Goal: Information Seeking & Learning: Learn about a topic

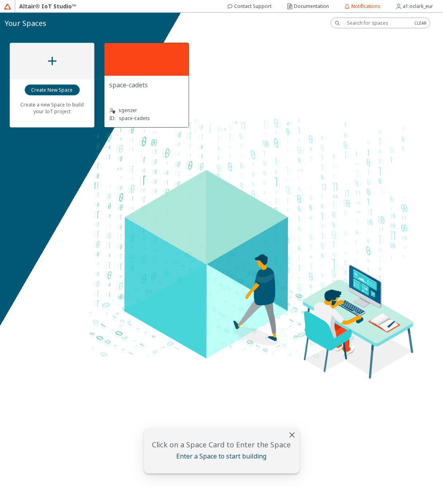
click at [114, 79] on div "space-cadets sgenzer ID: space-cadets" at bounding box center [146, 101] width 84 height 51
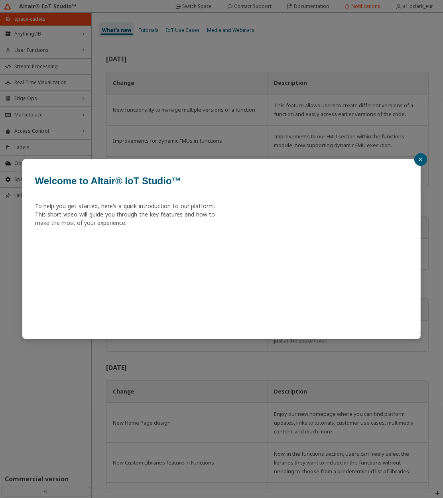
click at [429, 157] on div "Welcome to Altair® IoT Studio™ To help you get started, here’s a quick introduc…" at bounding box center [221, 249] width 443 height 498
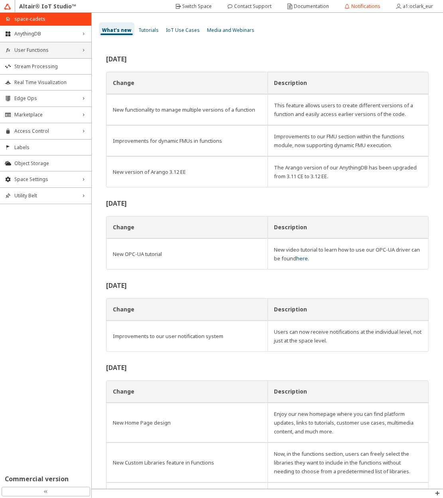
click at [50, 54] on div "User Functions right_chevron" at bounding box center [45, 50] width 91 height 16
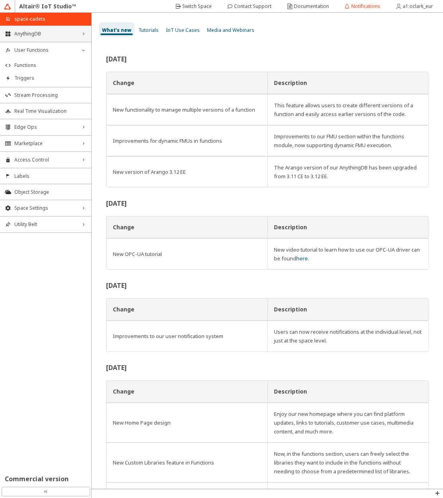
click at [53, 36] on span "AnythingDB" at bounding box center [45, 34] width 63 height 6
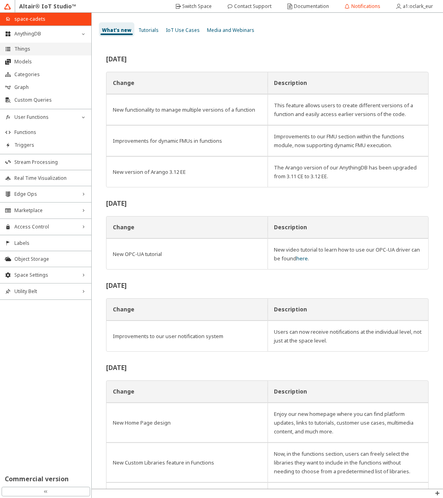
click at [48, 49] on span "Things" at bounding box center [50, 49] width 72 height 6
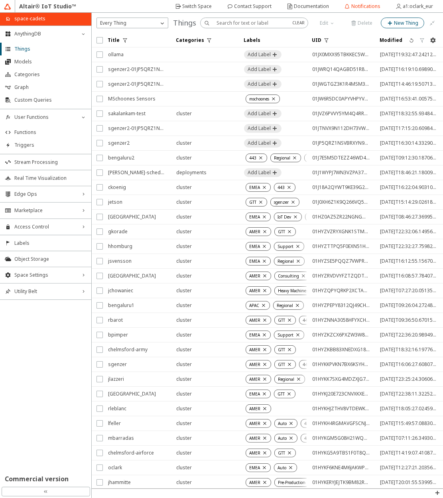
click at [388, 24] on iron-icon at bounding box center [389, 23] width 7 height 6
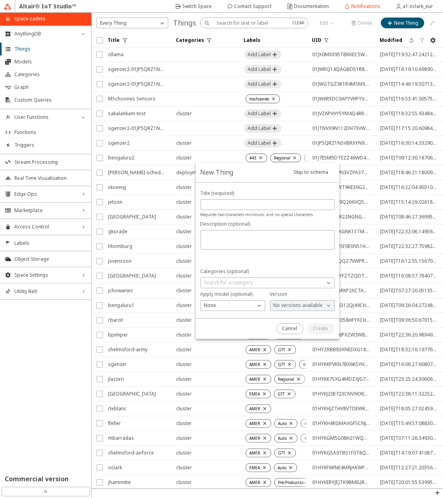
click at [281, 308] on p "No versions available" at bounding box center [298, 305] width 56 height 7
click at [284, 306] on p "No versions available" at bounding box center [298, 305] width 56 height 7
click at [235, 305] on div "None" at bounding box center [228, 305] width 54 height 8
click at [235, 304] on div "None" at bounding box center [228, 305] width 54 height 8
click at [281, 327] on paper-button "Cancel" at bounding box center [289, 328] width 27 height 11
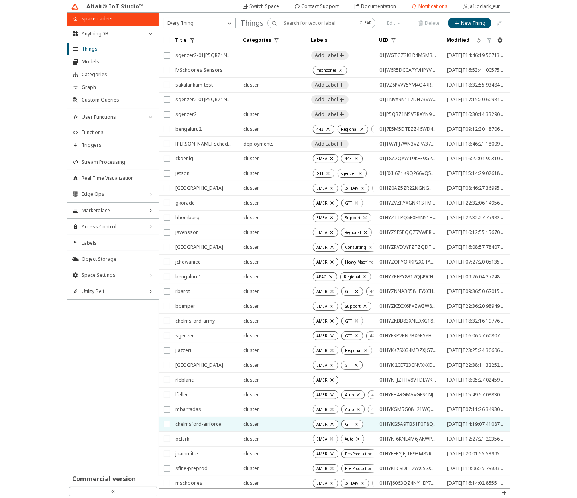
scroll to position [61, 0]
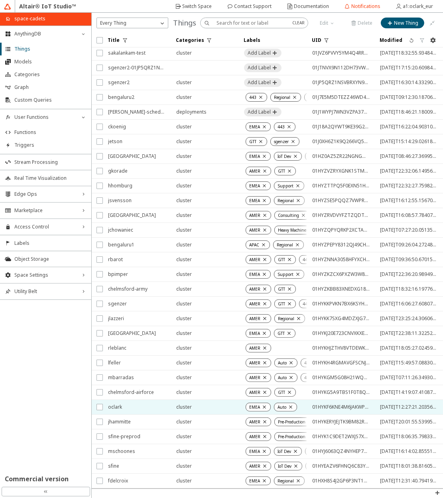
click at [132, 400] on span "oclark" at bounding box center [137, 407] width 58 height 14
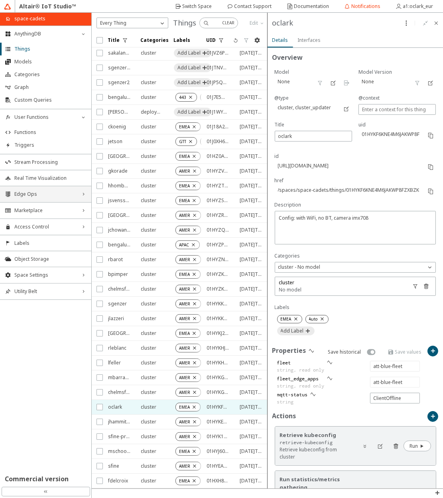
click at [52, 199] on div "Edge Ops right_chevron" at bounding box center [45, 194] width 91 height 16
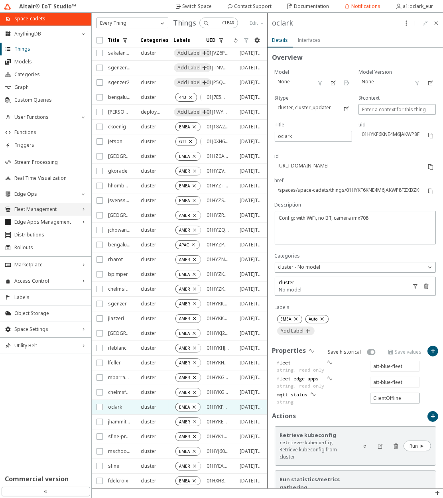
click at [54, 207] on span "Fleet Management" at bounding box center [45, 209] width 63 height 6
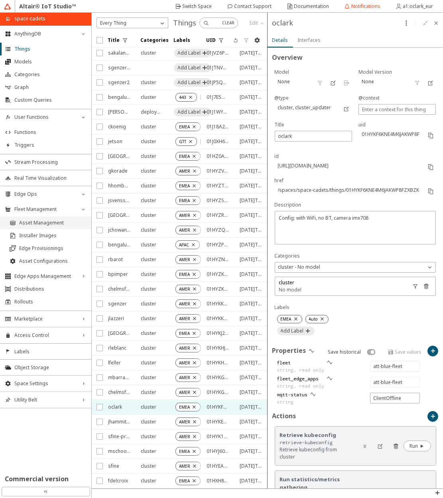
click at [57, 223] on span "Asset Management" at bounding box center [52, 222] width 67 height 6
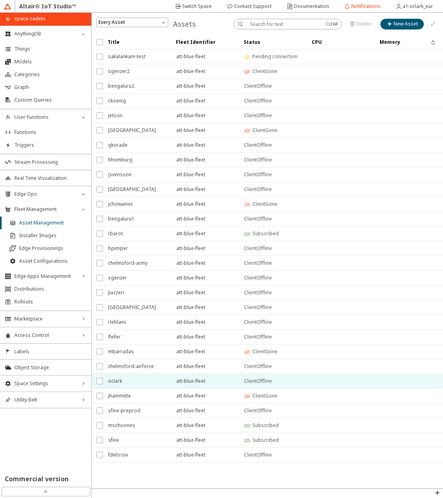
click at [191, 380] on span "att-blue-fleet" at bounding box center [205, 381] width 58 height 14
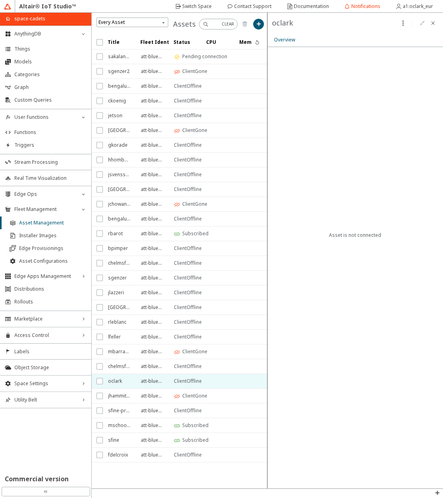
click at [0, 0] on slot "Subscribed" at bounding box center [0, 0] width 0 height 0
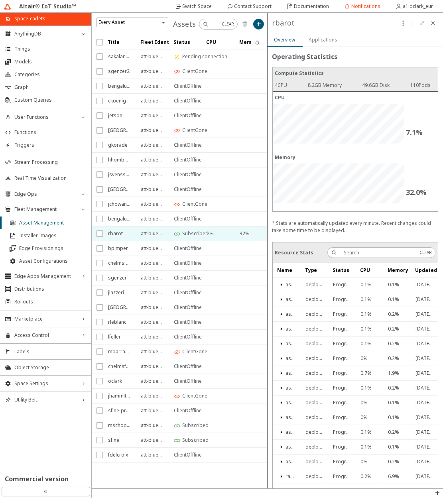
click at [313, 44] on div "Applications" at bounding box center [323, 40] width 29 height 14
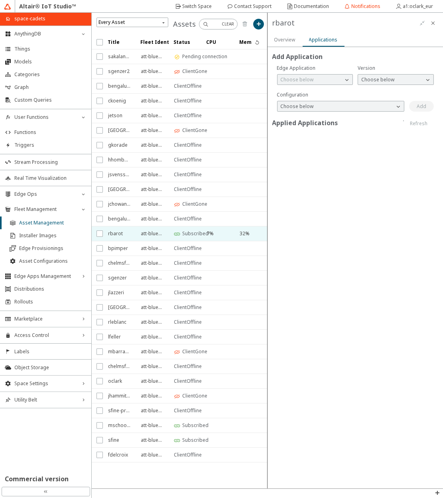
click at [0, 0] on slot "Overview" at bounding box center [0, 0] width 0 height 0
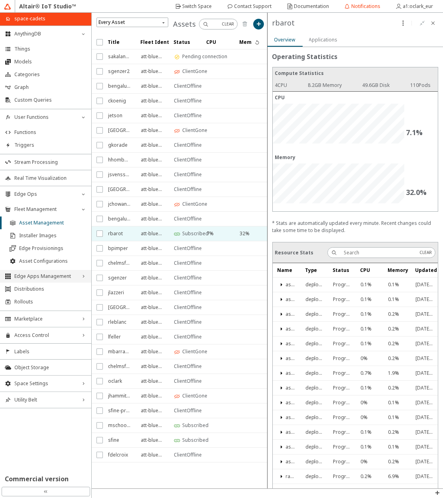
click at [40, 272] on div "Edge Apps Management right_chevron" at bounding box center [45, 276] width 91 height 13
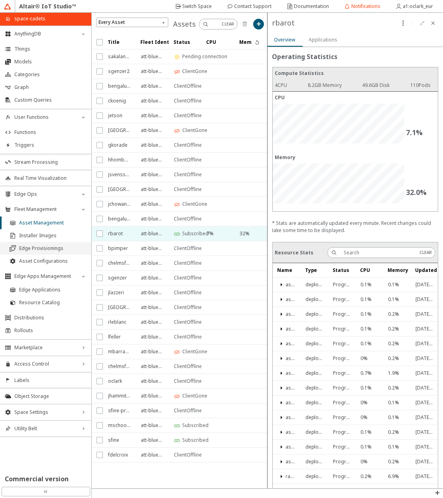
click at [43, 249] on span "Edge Provisionings" at bounding box center [52, 248] width 67 height 6
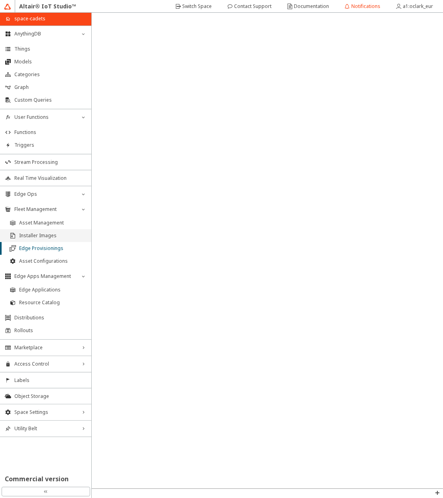
click at [43, 240] on li "Installer Images" at bounding box center [45, 235] width 91 height 13
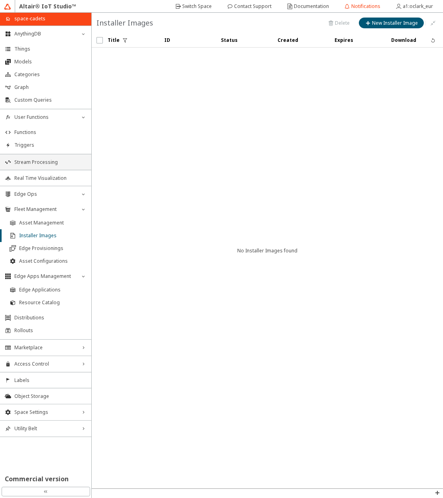
click at [39, 165] on li "Stream Processing" at bounding box center [45, 162] width 91 height 16
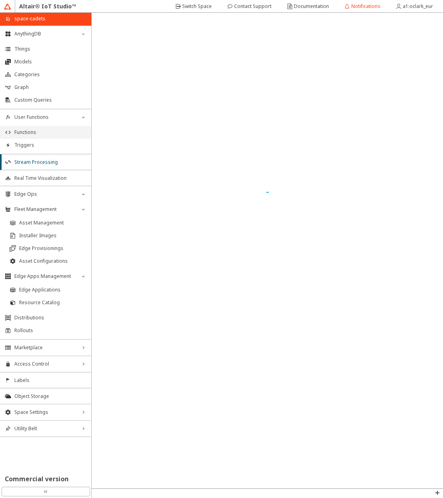
click at [41, 134] on span "Functions" at bounding box center [50, 132] width 72 height 6
click at [47, 110] on div "User Functions down_chevron" at bounding box center [45, 117] width 91 height 16
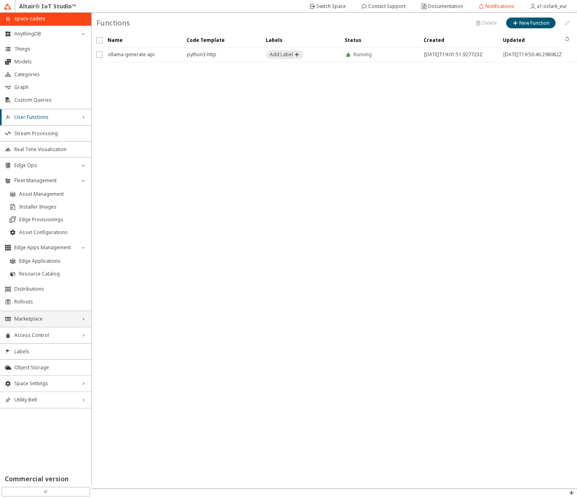
click at [51, 322] on div "Marketplace right_chevron" at bounding box center [45, 319] width 91 height 16
click at [49, 331] on span "Edge Applications" at bounding box center [50, 334] width 72 height 6
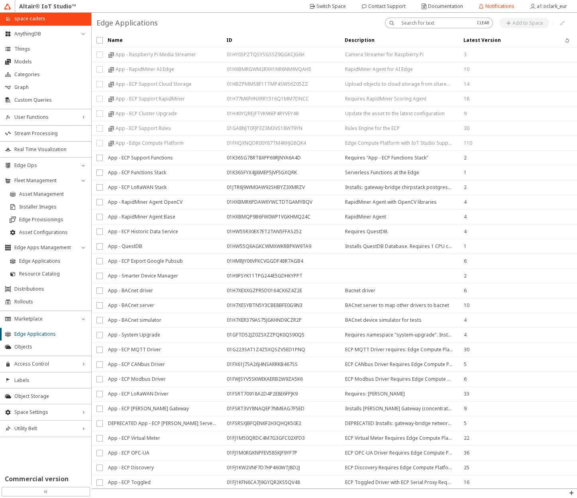
click at [442, 20] on input "text" at bounding box center [435, 23] width 69 height 7
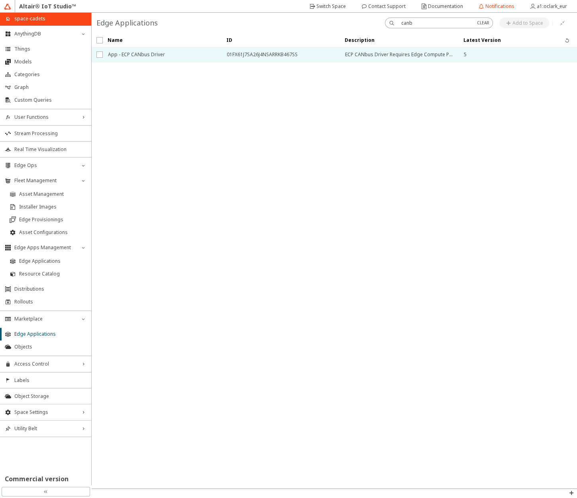
type input "canb"
click at [434, 57] on span "ECP CANbus Driver Requires Edge Compute Platform" at bounding box center [399, 54] width 108 height 14
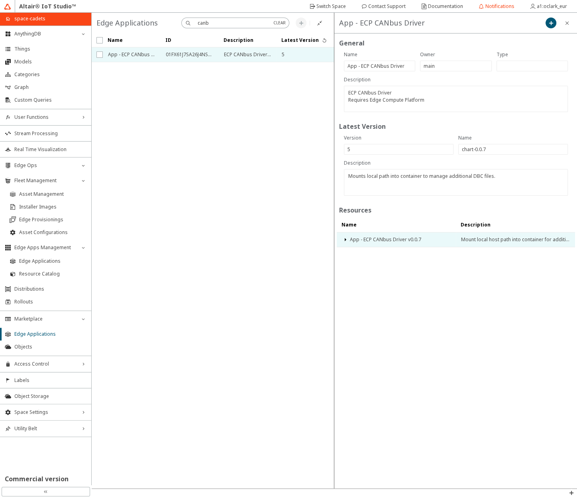
click at [415, 239] on span "App - ECP CANbus Driver v0.0.7" at bounding box center [400, 239] width 101 height 14
click at [346, 239] on iron-icon at bounding box center [345, 239] width 6 height 6
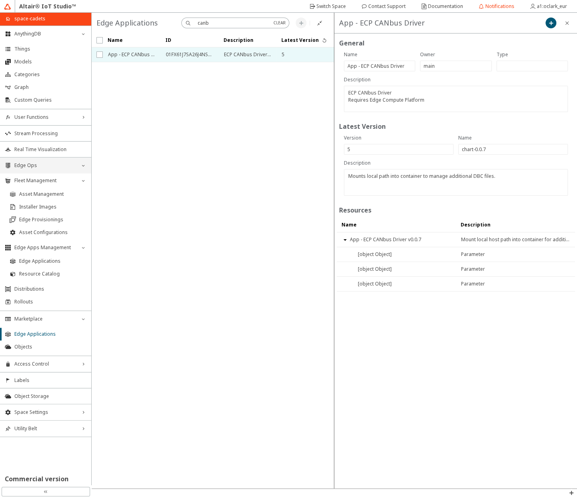
click at [37, 165] on span "Edge Ops" at bounding box center [45, 165] width 63 height 6
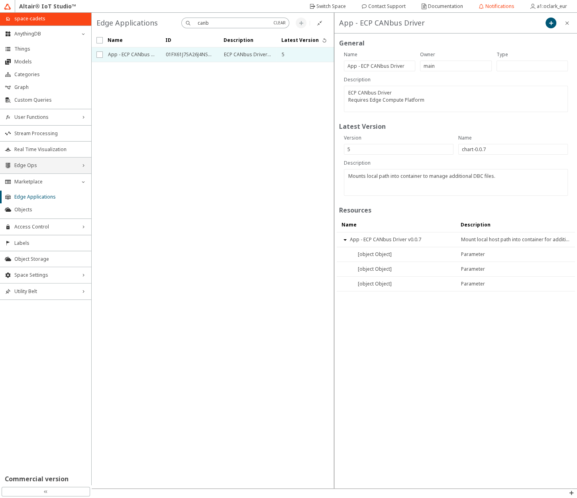
click at [39, 166] on span "Edge Ops" at bounding box center [45, 165] width 63 height 6
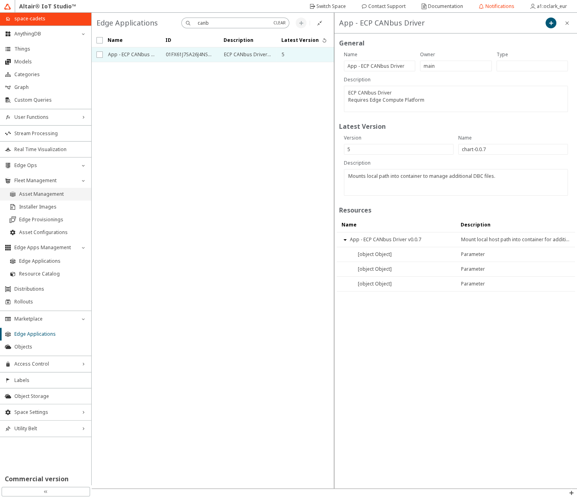
click at [42, 192] on span "Asset Management" at bounding box center [52, 194] width 67 height 6
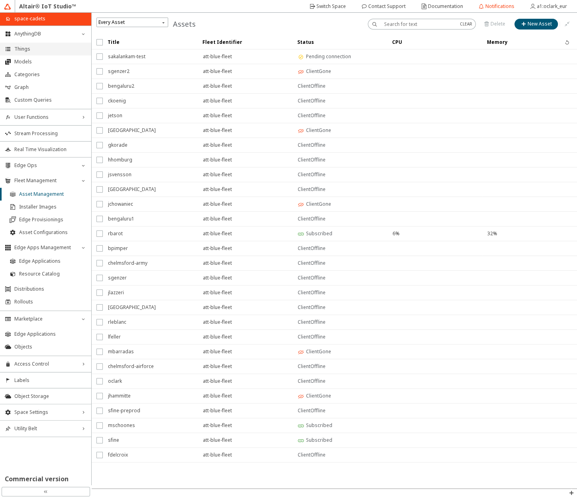
click at [35, 50] on span "Things" at bounding box center [50, 49] width 72 height 6
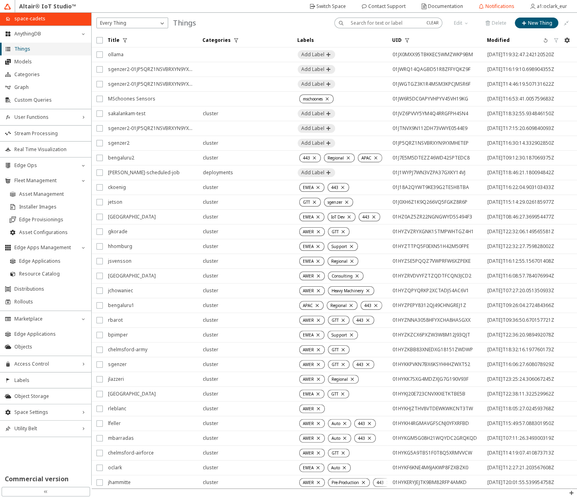
click at [37, 50] on span "Things" at bounding box center [50, 49] width 72 height 6
click at [36, 62] on span "Models" at bounding box center [50, 62] width 72 height 6
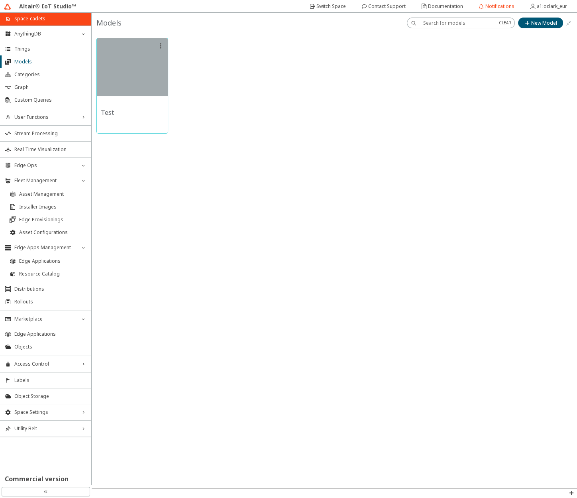
click at [145, 77] on div at bounding box center [132, 67] width 71 height 58
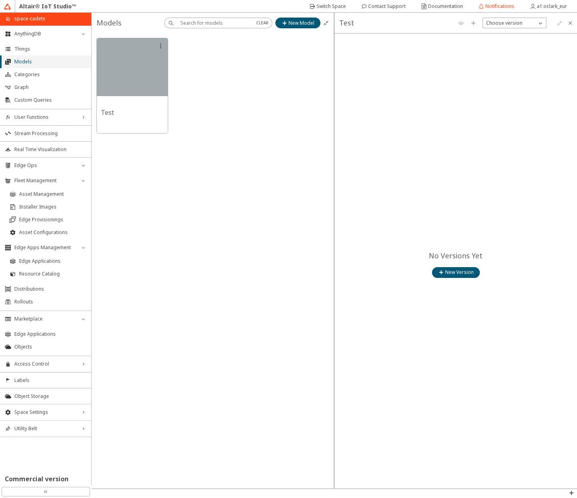
click at [26, 67] on li "Models" at bounding box center [45, 61] width 91 height 13
click at [28, 73] on span "Categories" at bounding box center [50, 74] width 72 height 6
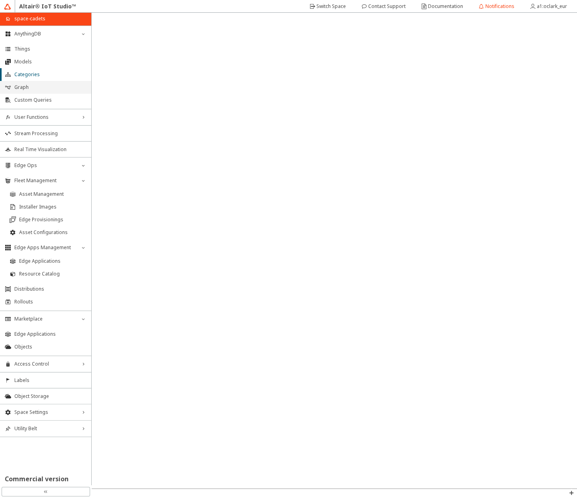
click at [27, 86] on span "Graph" at bounding box center [50, 87] width 72 height 6
click at [49, 101] on span "Custom Queries" at bounding box center [50, 100] width 72 height 6
click at [41, 88] on span "Graph" at bounding box center [50, 87] width 72 height 6
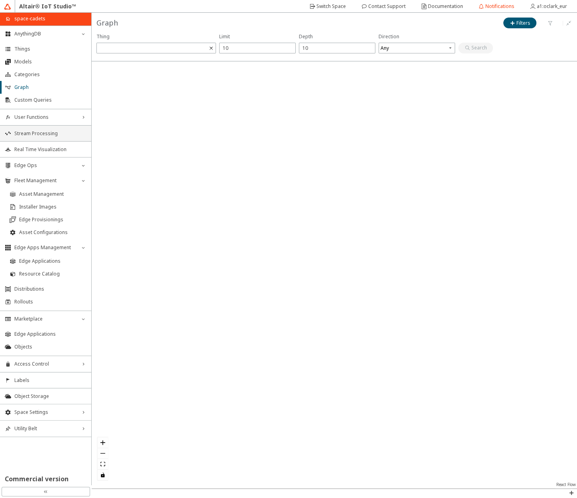
click at [50, 130] on span "Stream Processing" at bounding box center [50, 133] width 72 height 6
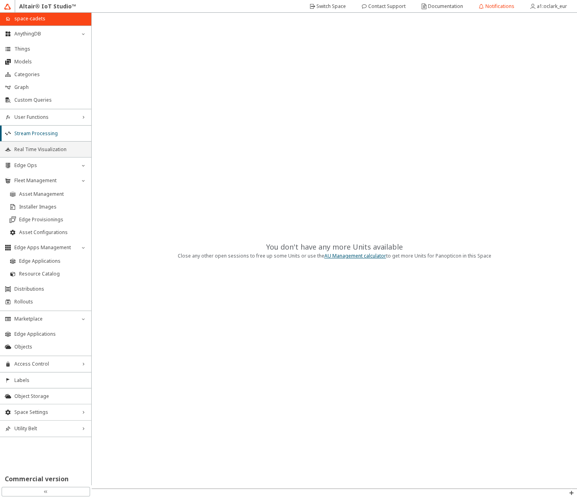
click at [59, 144] on li "Real Time Visualization" at bounding box center [45, 149] width 91 height 16
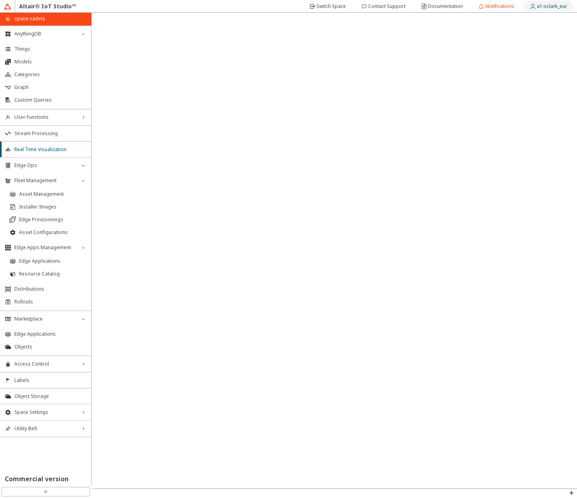
click at [0, 0] on slot "a1:oclark_eur" at bounding box center [0, 0] width 0 height 0
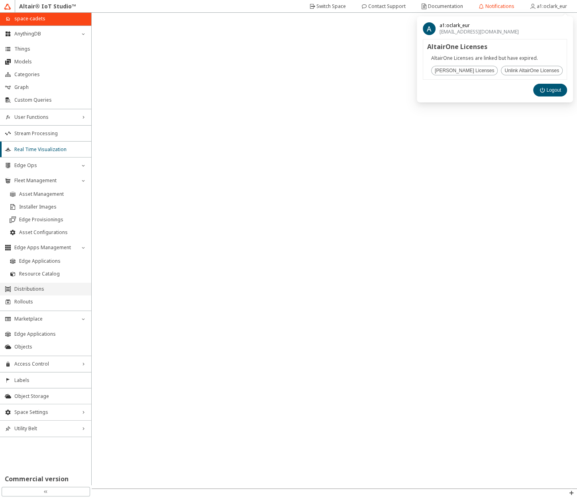
click at [42, 284] on li "Distributions" at bounding box center [45, 288] width 91 height 13
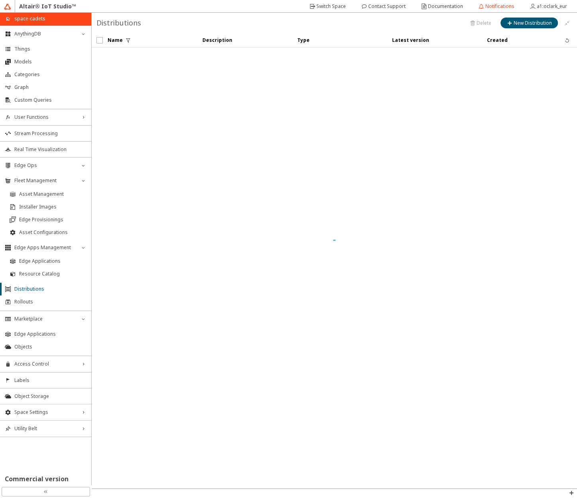
click at [46, 308] on ul "AnythingDB down_chevron Things Models Categories Graph Custom Queries User Func…" at bounding box center [45, 230] width 91 height 411
click at [44, 114] on span "User Functions" at bounding box center [45, 117] width 63 height 6
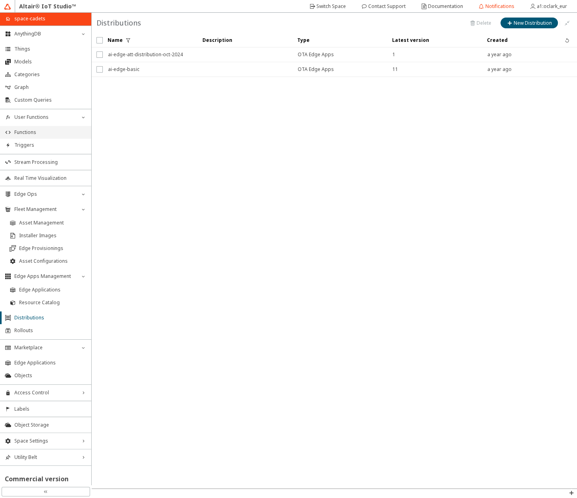
click at [55, 131] on span "Functions" at bounding box center [50, 132] width 72 height 6
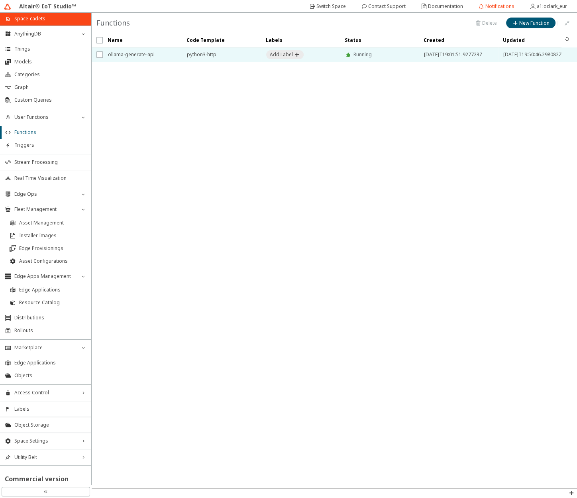
click at [143, 55] on span "ollama-generate-api" at bounding box center [142, 54] width 69 height 14
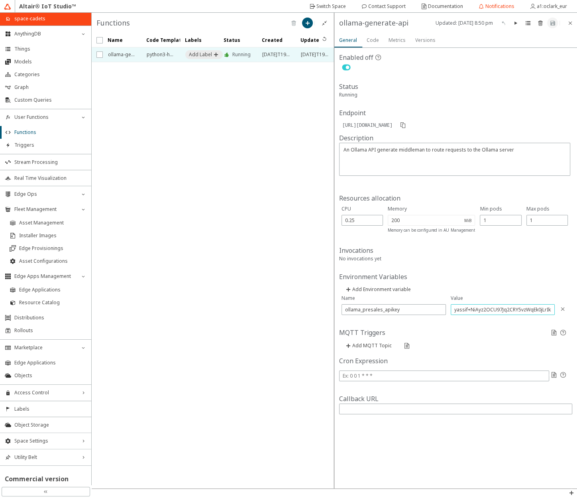
drag, startPoint x: 471, startPoint y: 320, endPoint x: 503, endPoint y: 322, distance: 32.3
click at [442, 313] on input "yassif+NiAyz2OCU97Jq2CRY5vzWqEk0jLrIkSd0zSMrviASL71R" at bounding box center [502, 309] width 97 height 7
click at [23, 329] on span "Rollouts" at bounding box center [50, 330] width 72 height 6
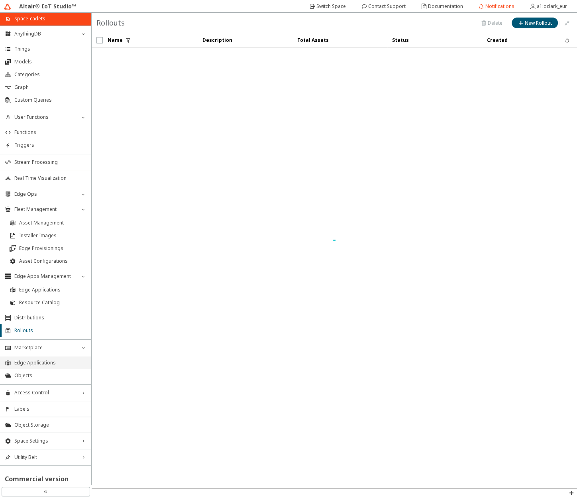
click at [29, 362] on span "Edge Applications" at bounding box center [50, 362] width 72 height 6
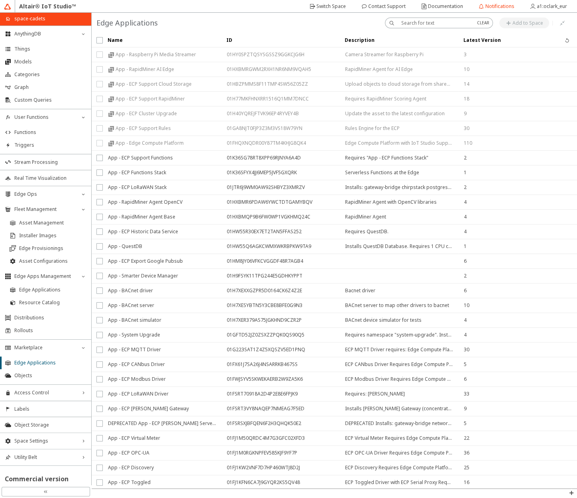
click at [130, 361] on span "App - ECP CANbus Driver" at bounding box center [136, 364] width 57 height 14
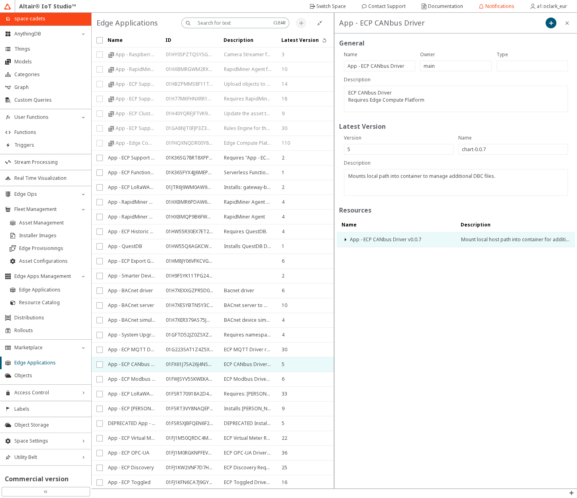
click at [397, 234] on span "App - ECP CANbus Driver v0.0.7" at bounding box center [400, 239] width 101 height 14
click at [345, 239] on iron-icon at bounding box center [345, 239] width 6 height 6
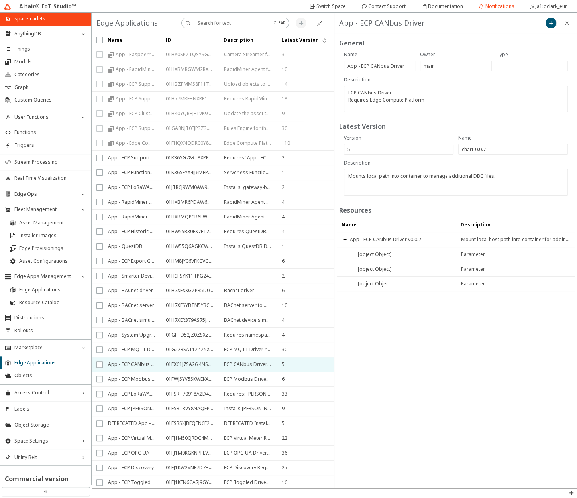
click at [135, 445] on span "App - ECP OPC-UA" at bounding box center [128, 452] width 41 height 14
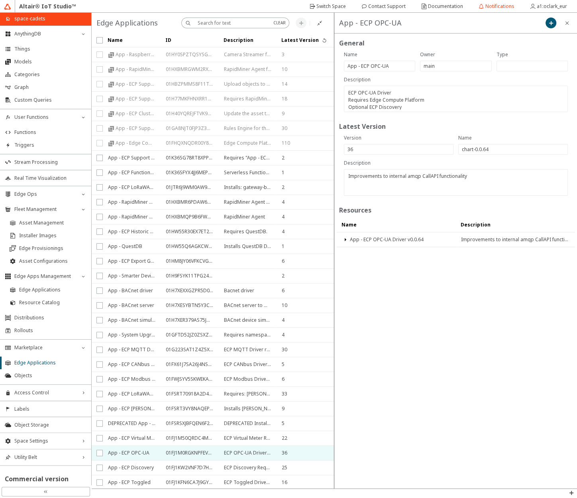
click at [135, 437] on span "App - ECP Virtual Meter" at bounding box center [131, 438] width 47 height 14
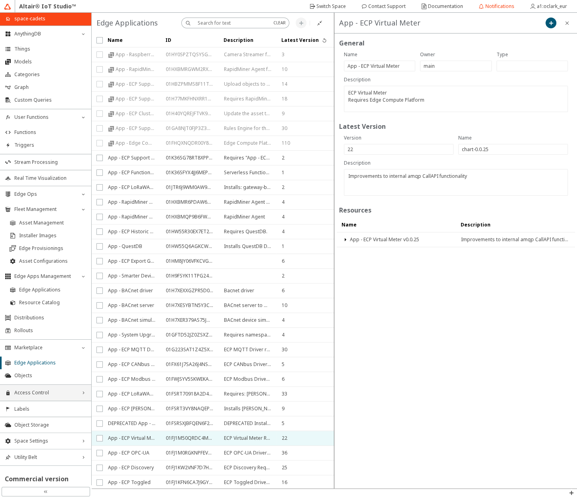
click at [51, 392] on span "Access Control" at bounding box center [45, 392] width 63 height 6
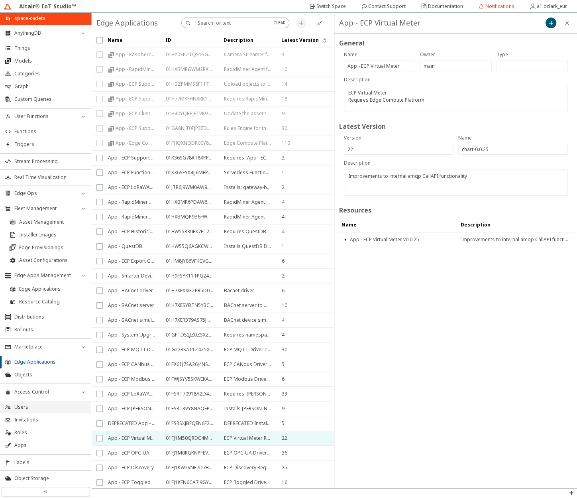
click at [38, 409] on span "Users" at bounding box center [50, 407] width 72 height 6
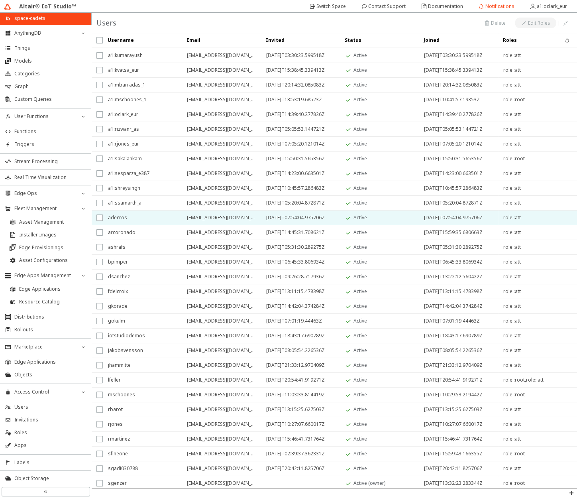
scroll to position [170, 0]
